Goal: Information Seeking & Learning: Check status

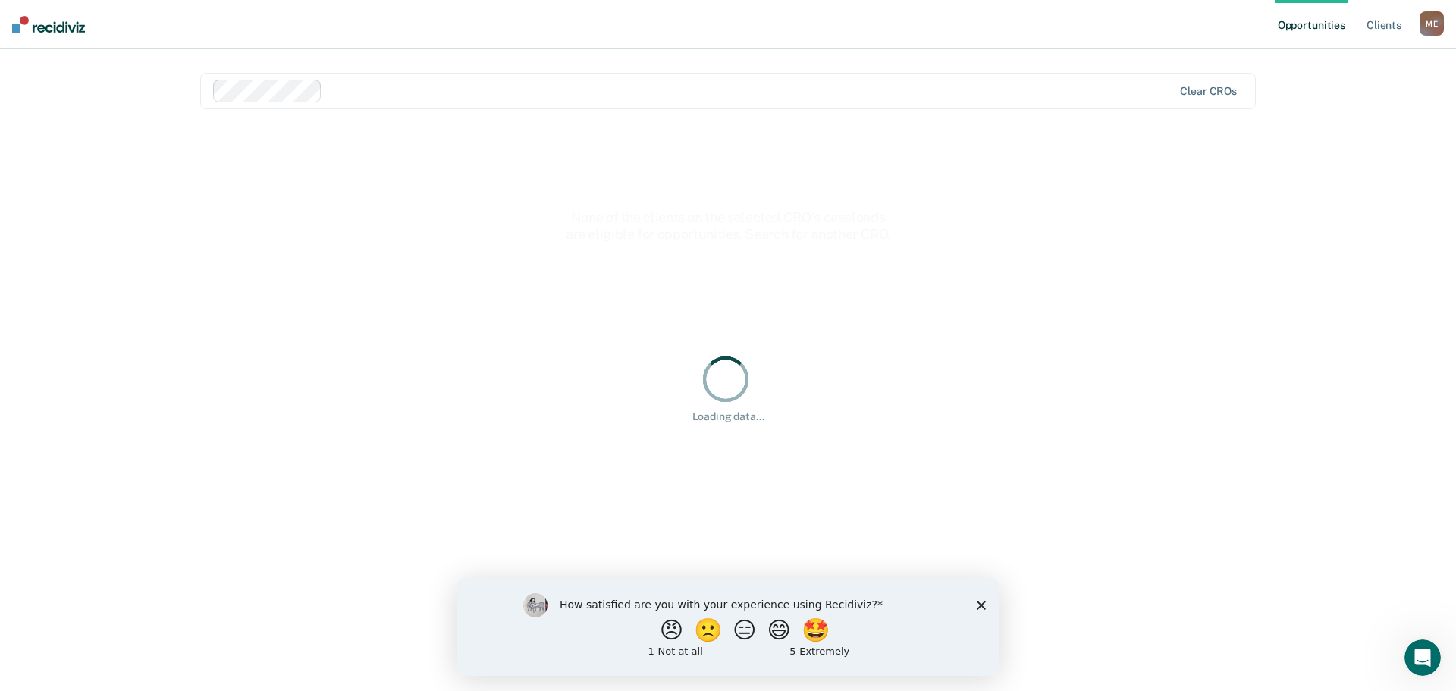
click at [980, 603] on polygon "Close survey" at bounding box center [981, 604] width 9 height 9
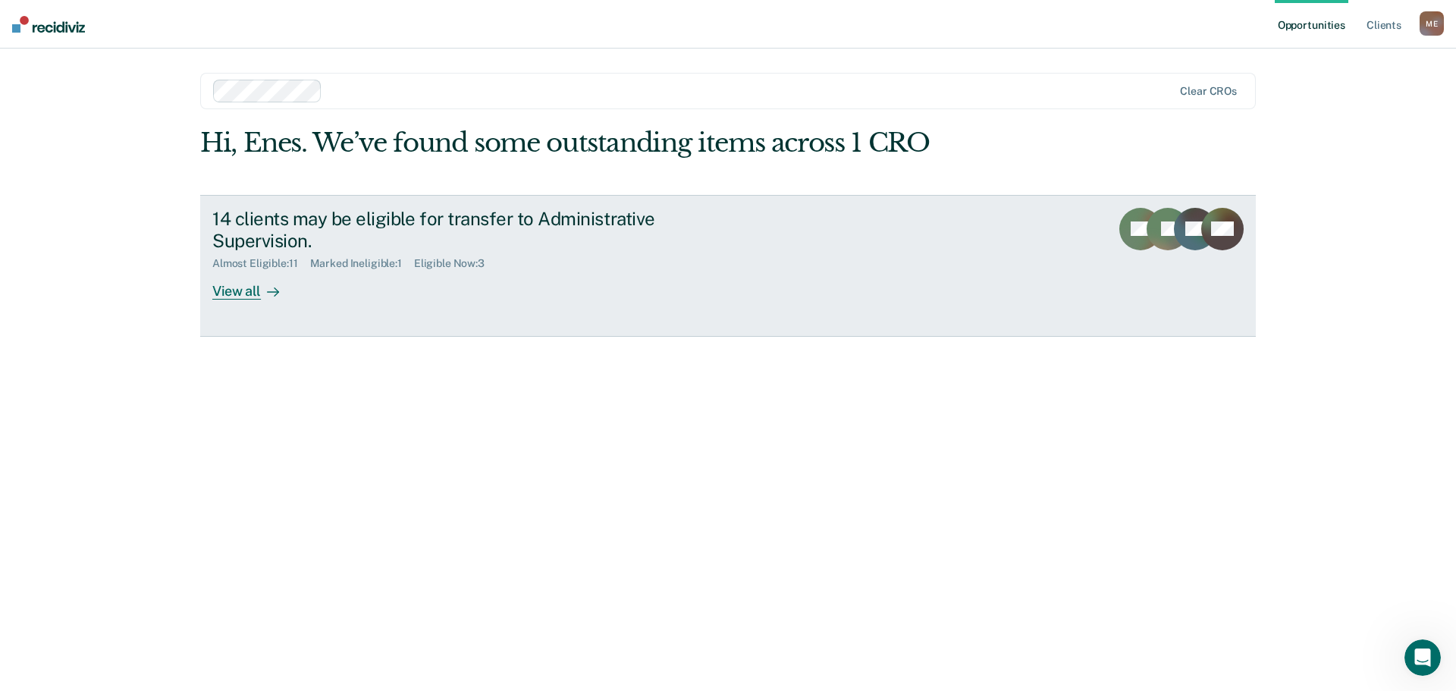
click at [253, 300] on link "14 clients may be eligible for transfer to Administrative Supervision. Almost E…" at bounding box center [728, 266] width 1056 height 142
